Goal: Task Accomplishment & Management: Use online tool/utility

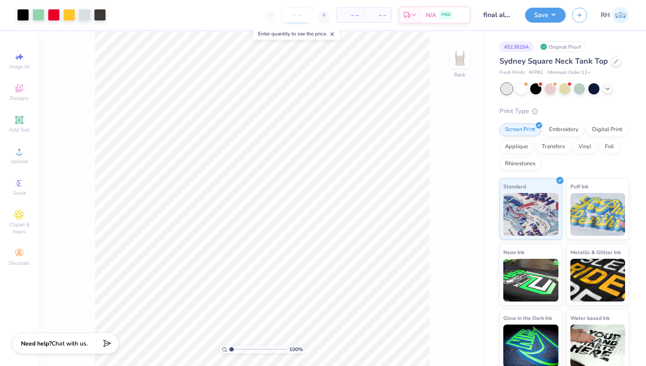
click at [298, 15] on input "number" at bounding box center [297, 14] width 33 height 15
type input "81"
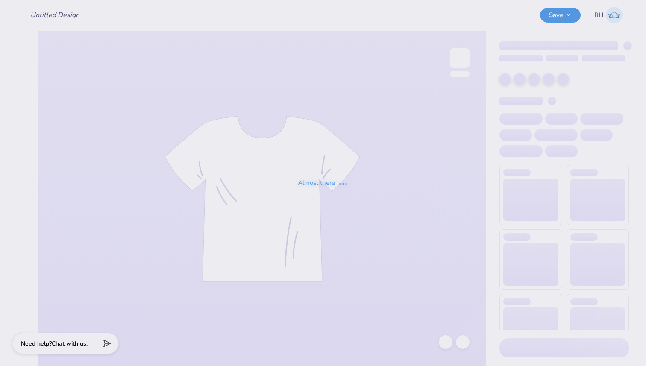
type input "final almost"
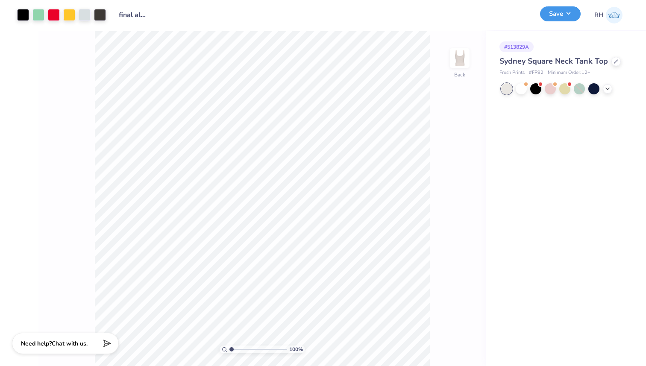
click at [570, 10] on button "Save" at bounding box center [560, 13] width 41 height 15
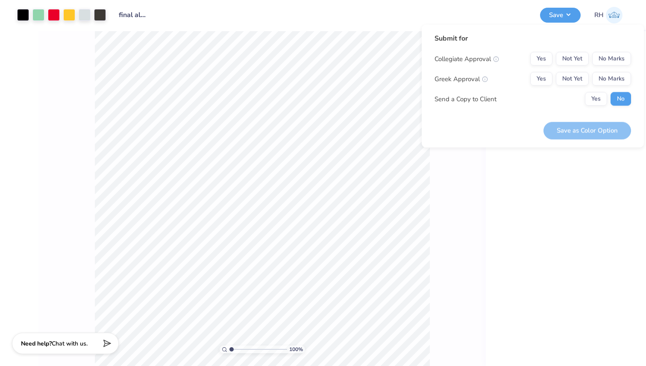
click at [543, 71] on div "Collegiate Approval Yes Not Yet No Marks Greek Approval Yes Not Yet No Marks Se…" at bounding box center [533, 79] width 197 height 54
click at [542, 76] on button "Yes" at bounding box center [542, 79] width 22 height 14
click at [602, 59] on button "No Marks" at bounding box center [612, 59] width 39 height 14
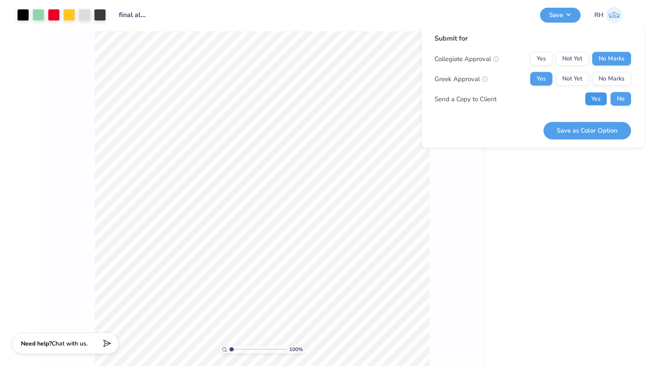
click at [598, 101] on button "Yes" at bounding box center [596, 99] width 22 height 14
click at [595, 126] on button "Save as Color Option" at bounding box center [588, 131] width 88 height 18
